Goal: Information Seeking & Learning: Find contact information

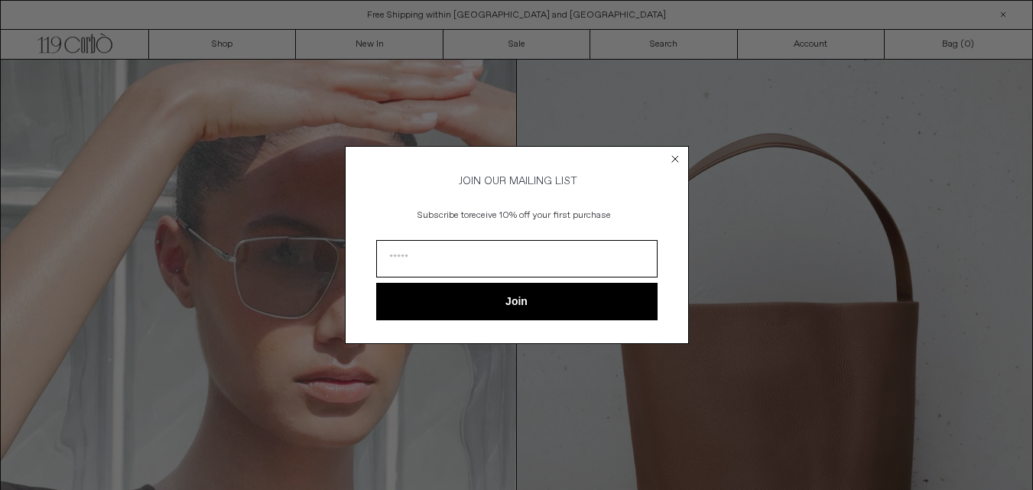
click at [678, 155] on circle "Close dialog" at bounding box center [674, 159] width 15 height 15
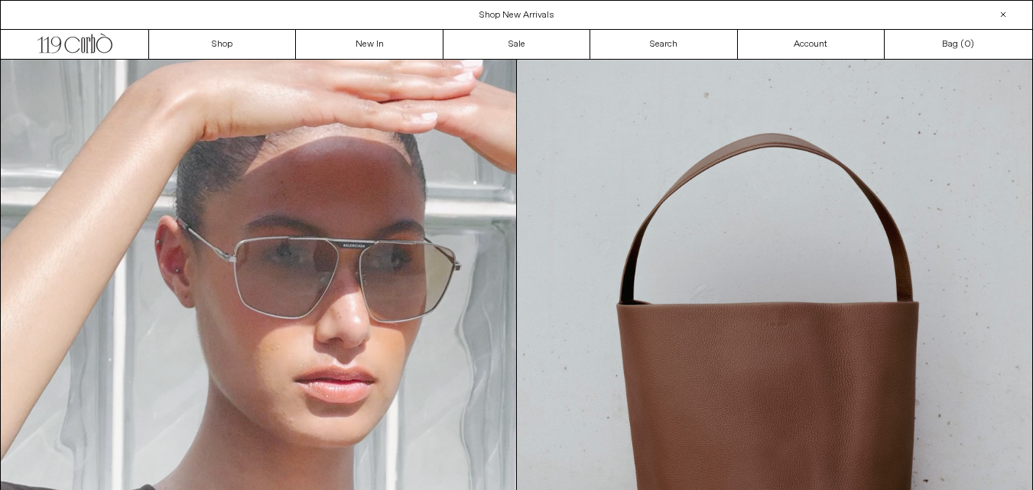
click at [1005, 15] on div at bounding box center [1003, 14] width 18 height 18
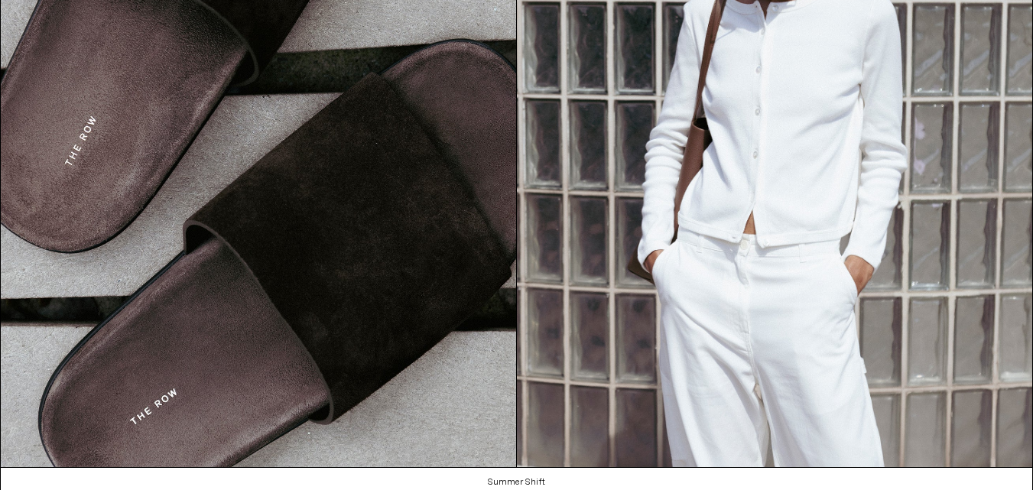
scroll to position [1657, 0]
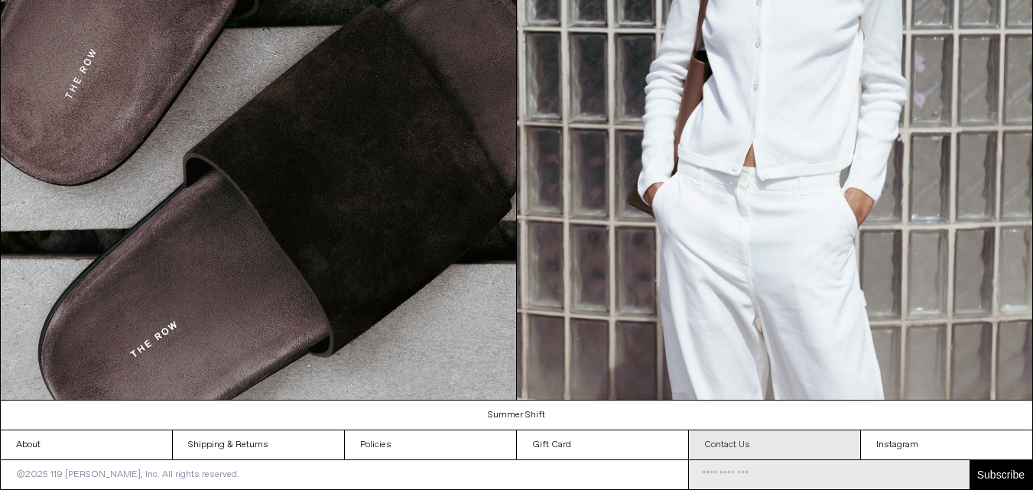
click at [716, 446] on link "Contact Us" at bounding box center [774, 444] width 171 height 29
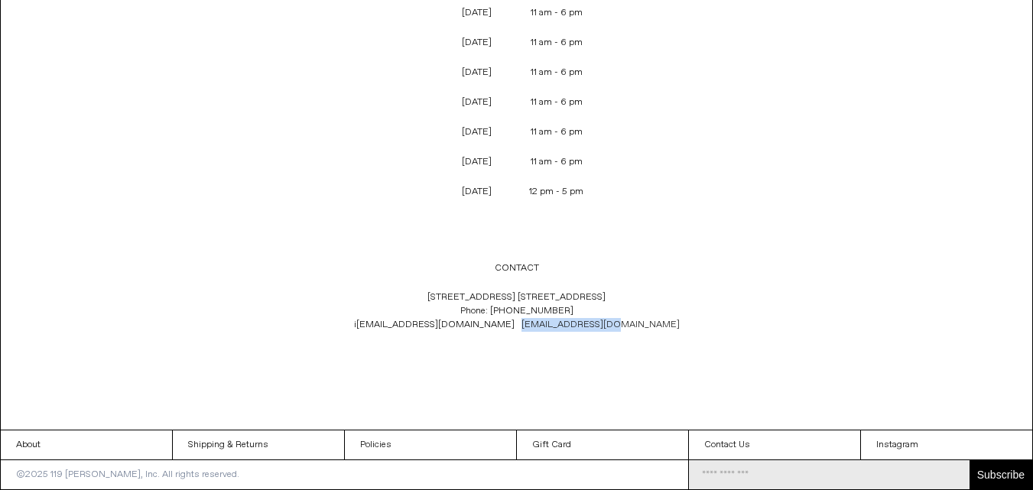
drag, startPoint x: 635, startPoint y: 330, endPoint x: 518, endPoint y: 329, distance: 117.0
click at [518, 329] on p "119 Yorkville Ave. Toronto, Ontario M5R 1C4 Phone: +1 (416) 928 0954 i nfo@119c…" at bounding box center [517, 311] width 506 height 57
click at [389, 329] on p "119 Yorkville Ave. Toronto, Ontario M5R 1C4 Phone: +1 (416) 928 0954 i nfo@119c…" at bounding box center [517, 311] width 506 height 57
drag, startPoint x: 411, startPoint y: 323, endPoint x: 511, endPoint y: 333, distance: 99.8
click at [511, 333] on p "119 Yorkville Ave. Toronto, Ontario M5R 1C4 Phone: +1 (416) 928 0954 i nfo@119c…" at bounding box center [517, 311] width 506 height 57
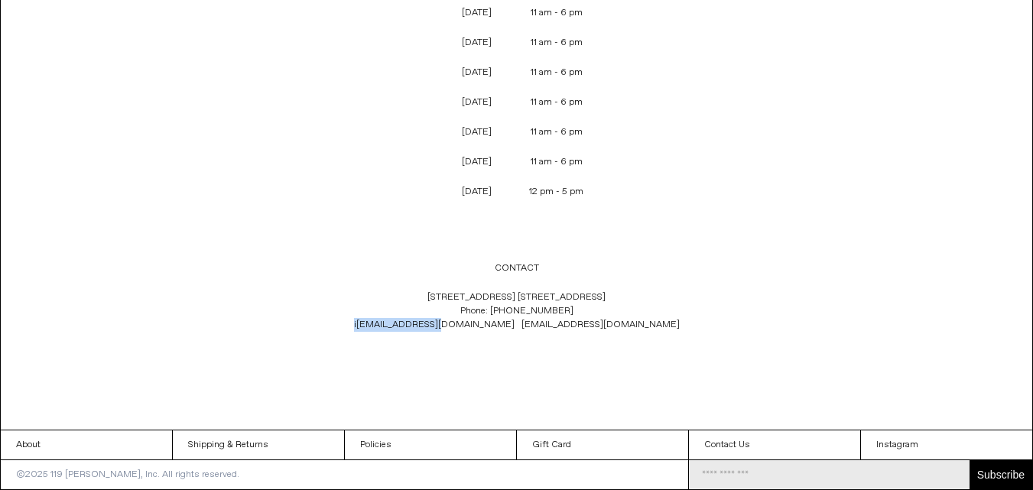
copy span "i nfo@119corbo.com"
